Goal: Register for event/course

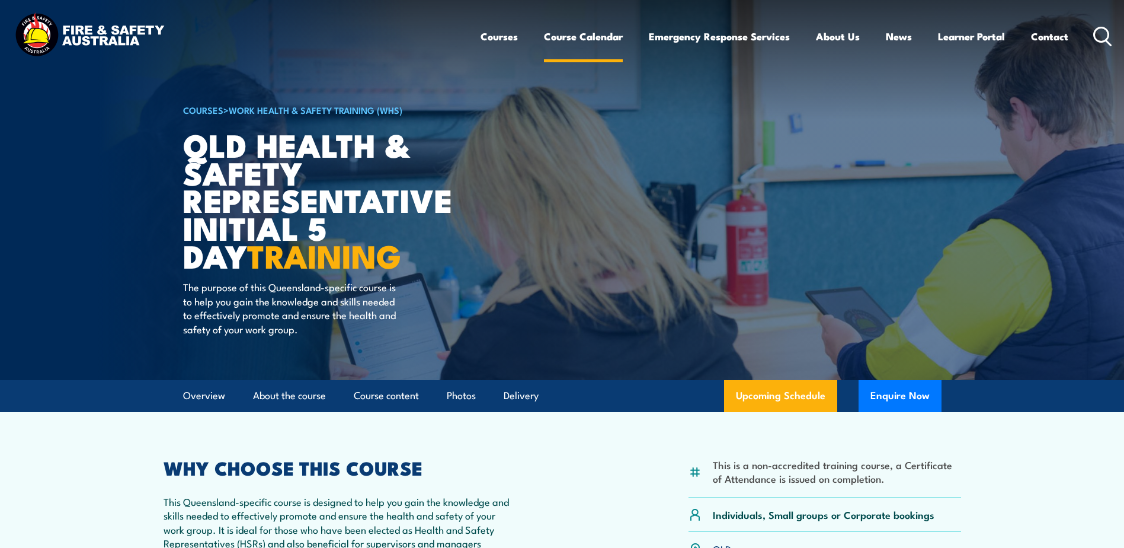
click at [590, 43] on link "Course Calendar" at bounding box center [583, 36] width 79 height 31
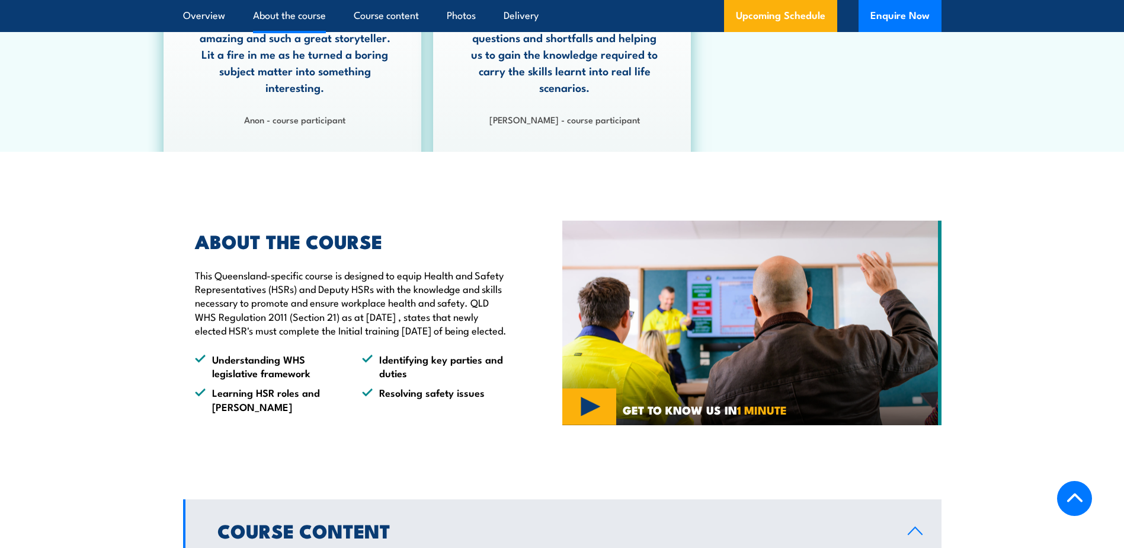
scroll to position [1067, 0]
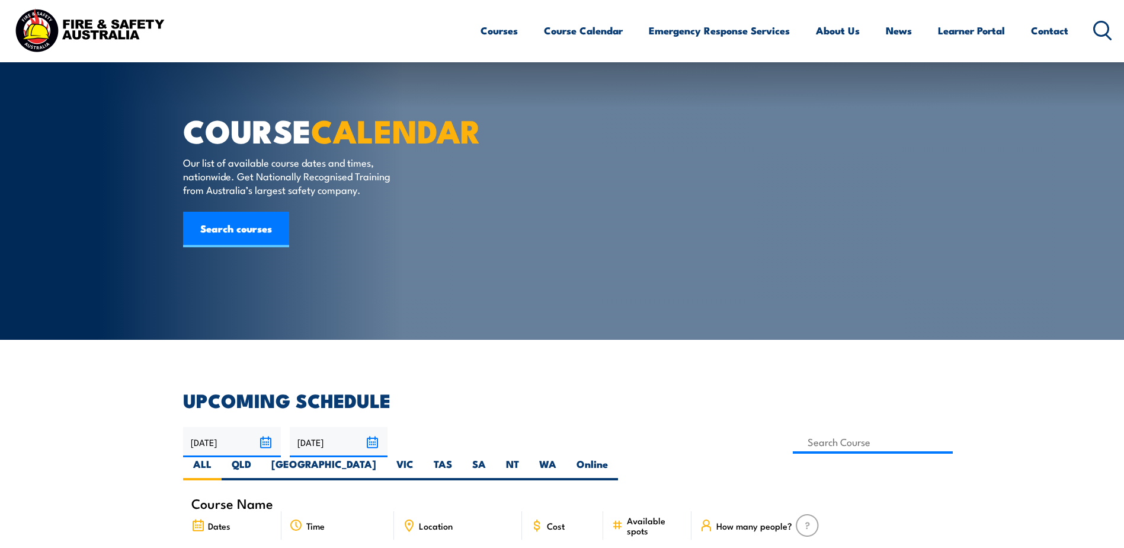
click at [471, 511] on div "Location" at bounding box center [458, 525] width 128 height 28
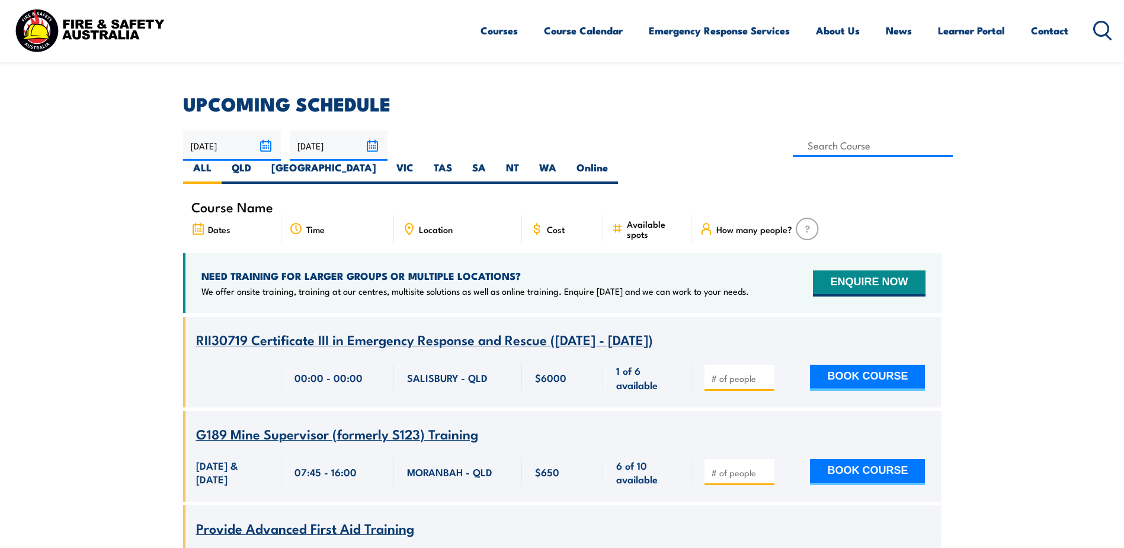
click at [452, 224] on span "Location" at bounding box center [436, 229] width 34 height 10
click at [261, 161] on label "QLD" at bounding box center [242, 172] width 40 height 23
click at [259, 161] on input "QLD" at bounding box center [255, 165] width 8 height 8
radio input "true"
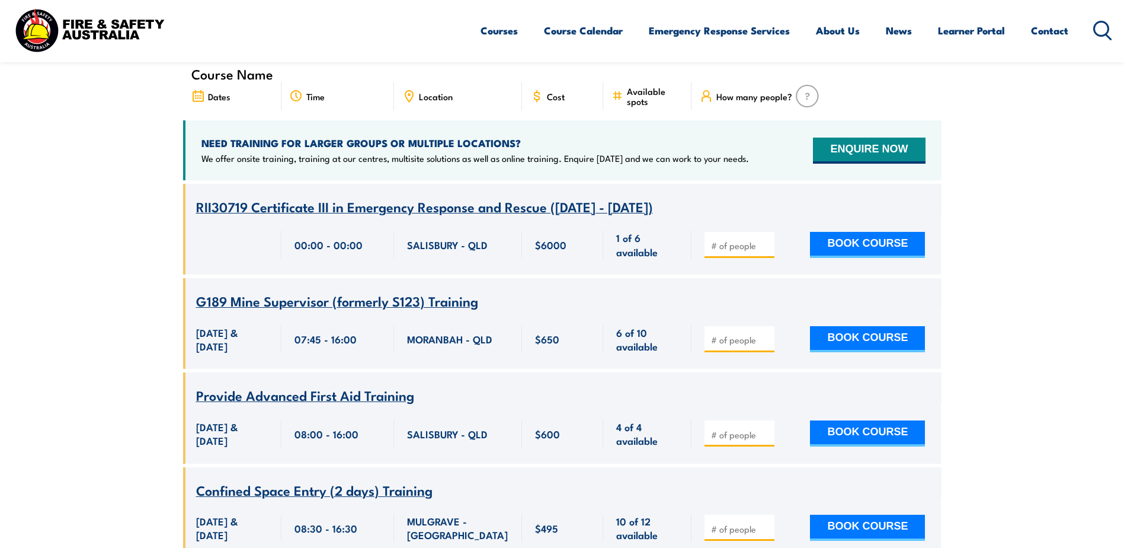
scroll to position [474, 0]
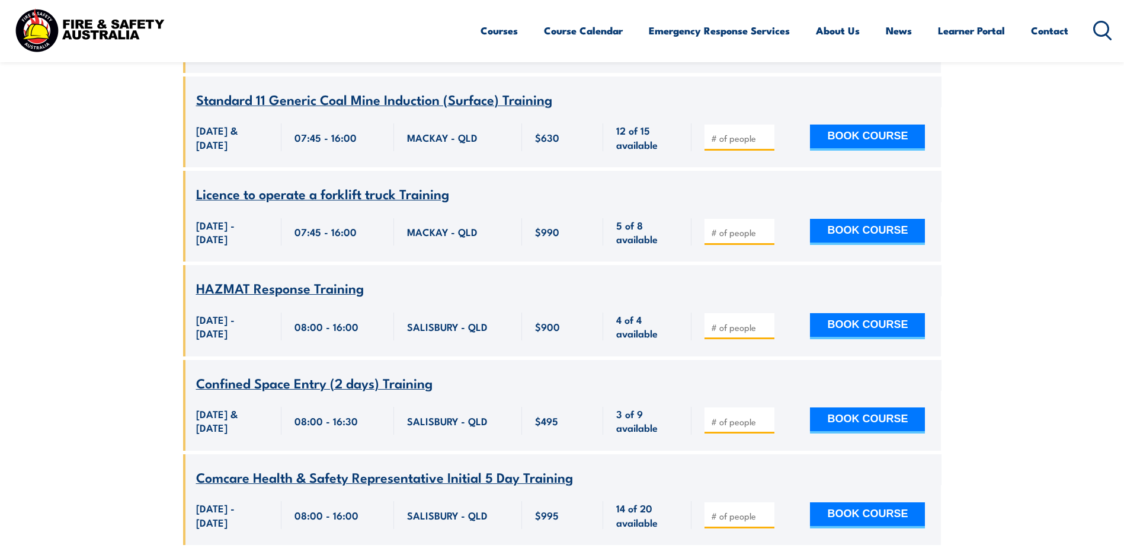
scroll to position [1579, 0]
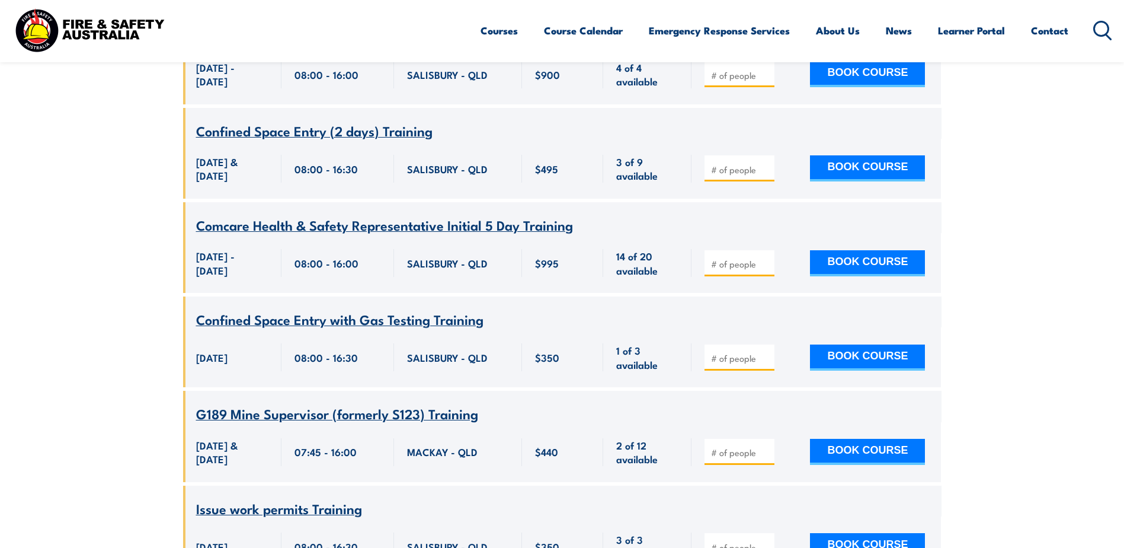
drag, startPoint x: 0, startPoint y: 0, endPoint x: 636, endPoint y: 146, distance: 652.9
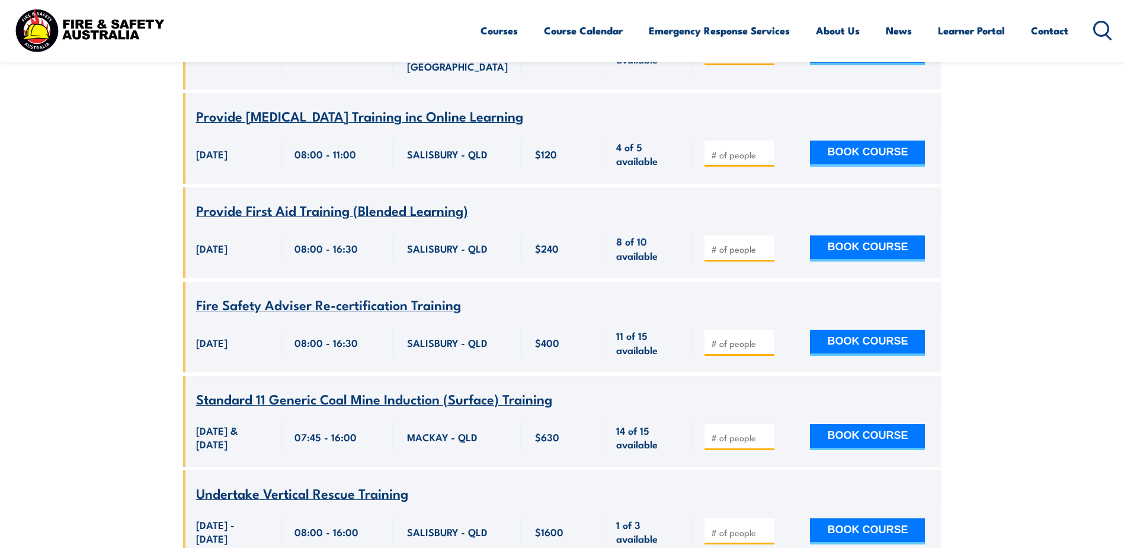
scroll to position [3476, 0]
